Goal: Transaction & Acquisition: Purchase product/service

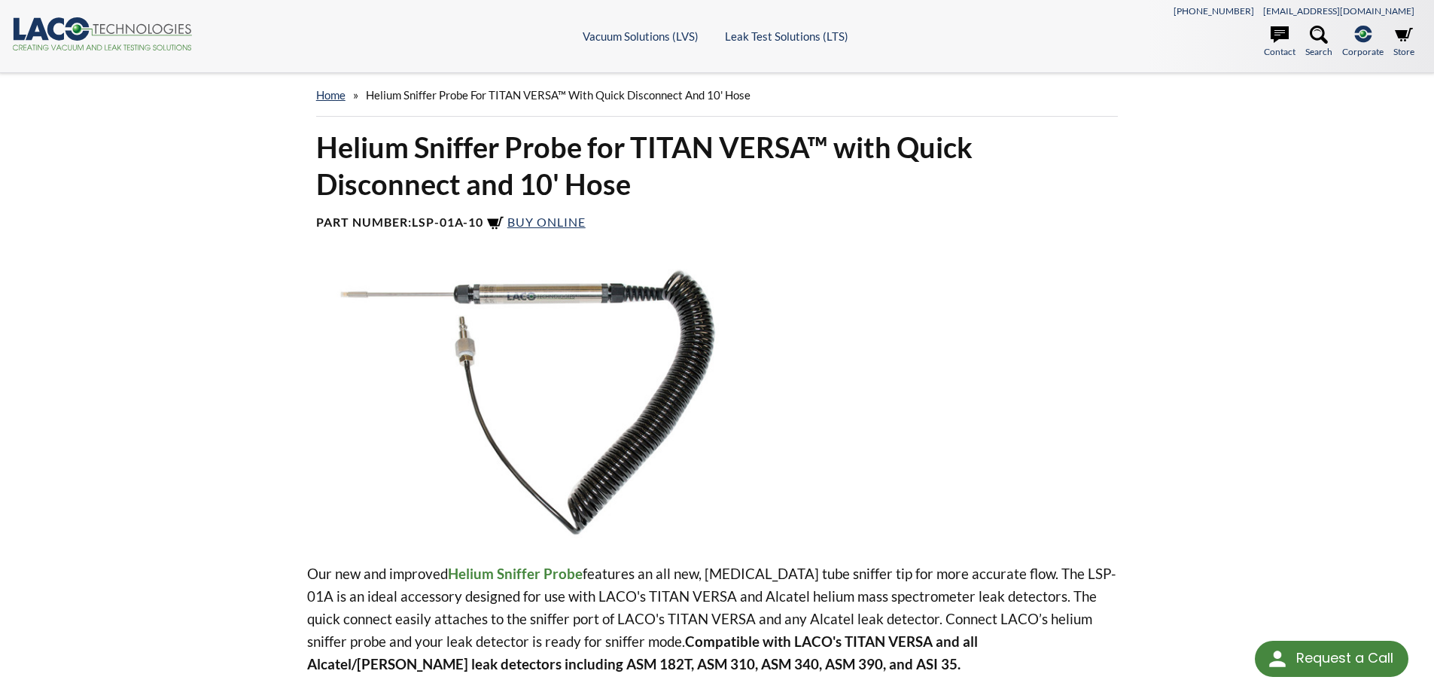
click at [367, 298] on img at bounding box center [547, 404] width 480 height 270
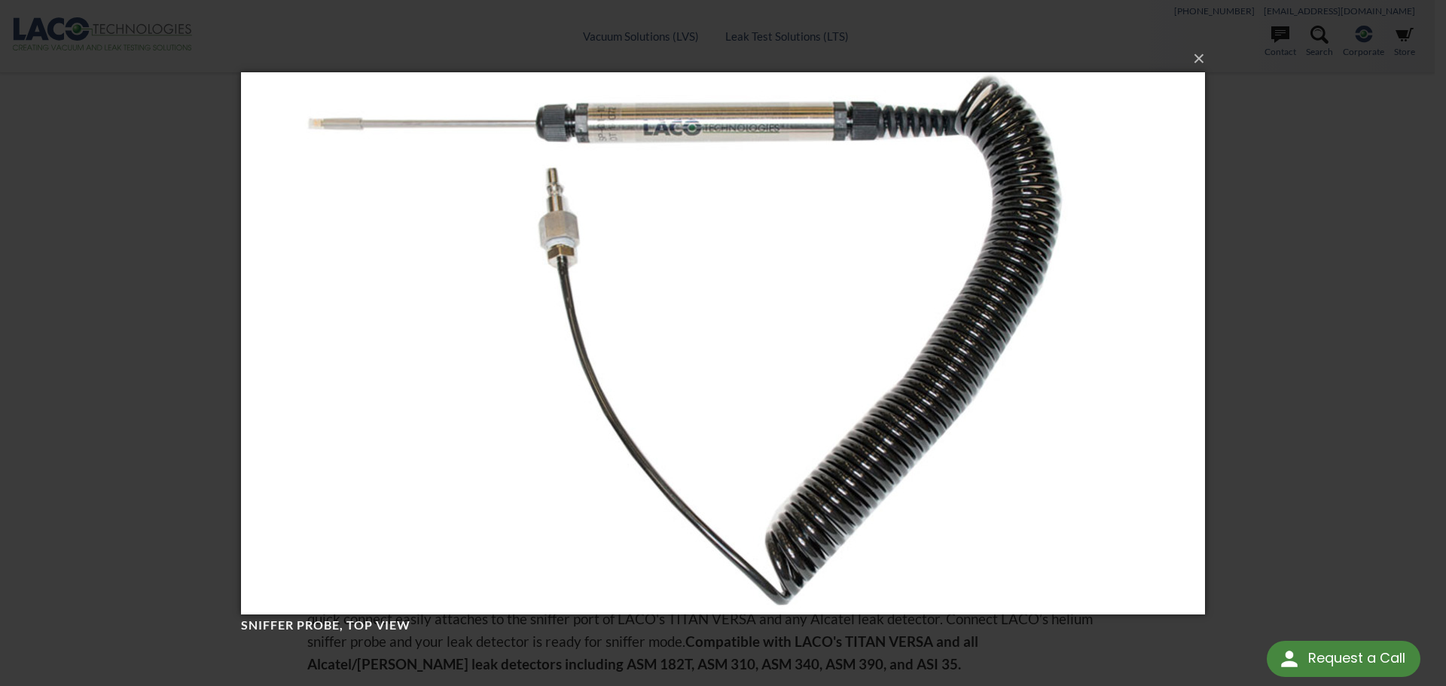
click at [1328, 196] on div "× Sniffer Probe, top view Loading..." at bounding box center [723, 343] width 1446 height 686
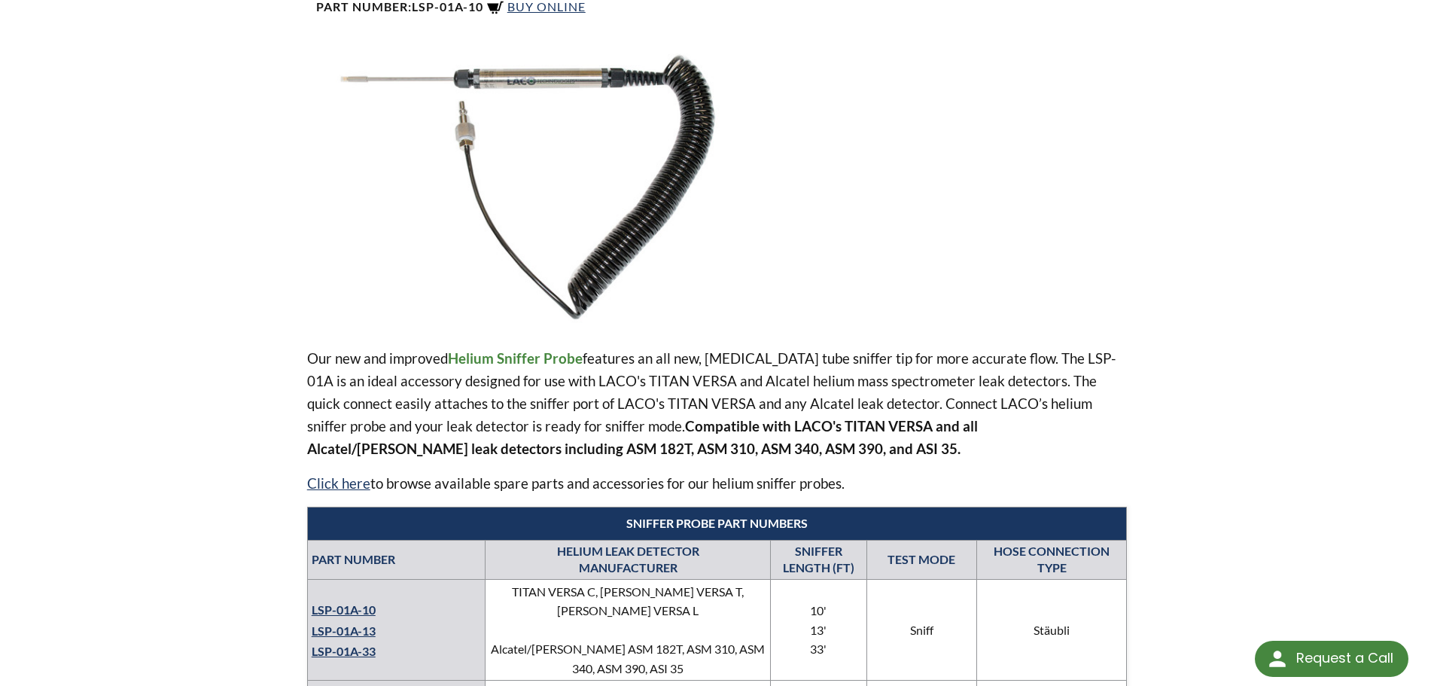
scroll to position [452, 0]
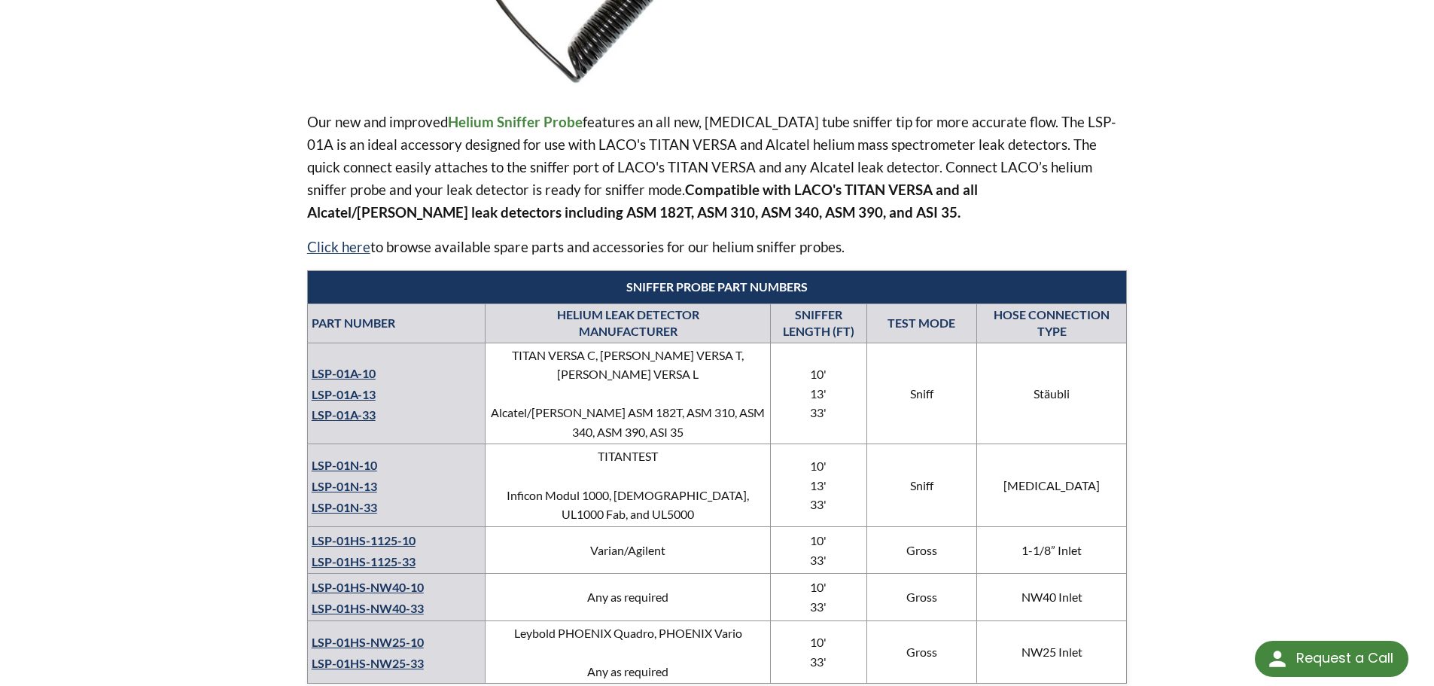
click at [370, 366] on link "LSP-01A-10" at bounding box center [344, 373] width 64 height 14
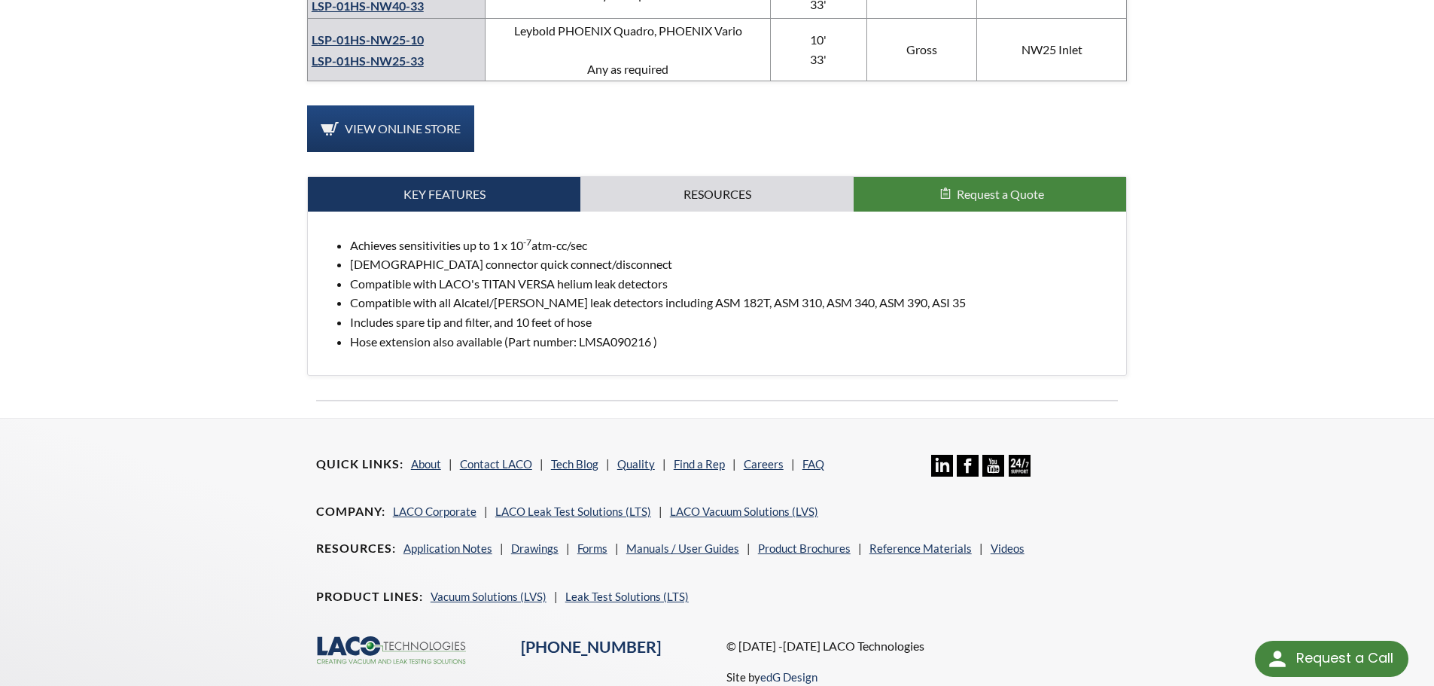
scroll to position [904, 0]
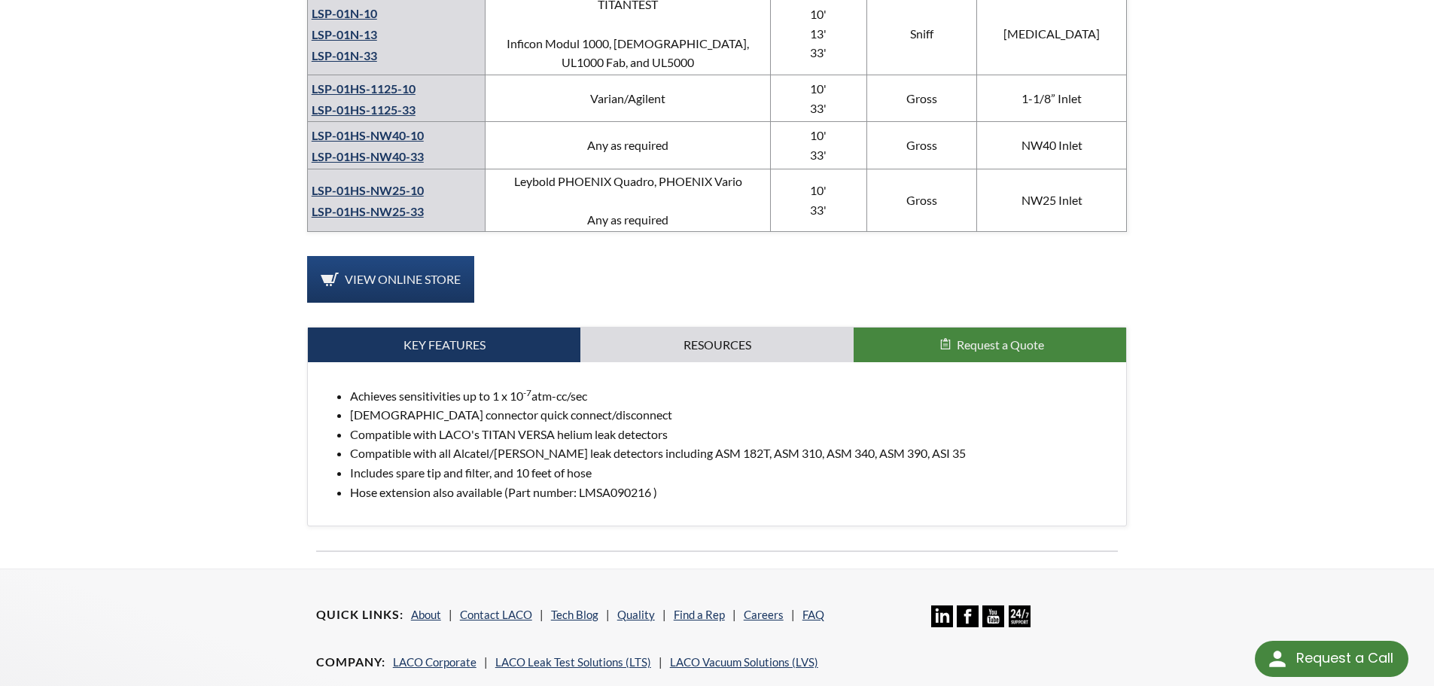
drag, startPoint x: 351, startPoint y: 377, endPoint x: 606, endPoint y: 379, distance: 255.3
click at [606, 386] on li "Achieves sensitivities up to 1 x 10 -7 atm-cc/sec" at bounding box center [732, 396] width 765 height 20
click at [425, 272] on span "View Online Store" at bounding box center [403, 279] width 116 height 14
